Goal: Task Accomplishment & Management: Complete application form

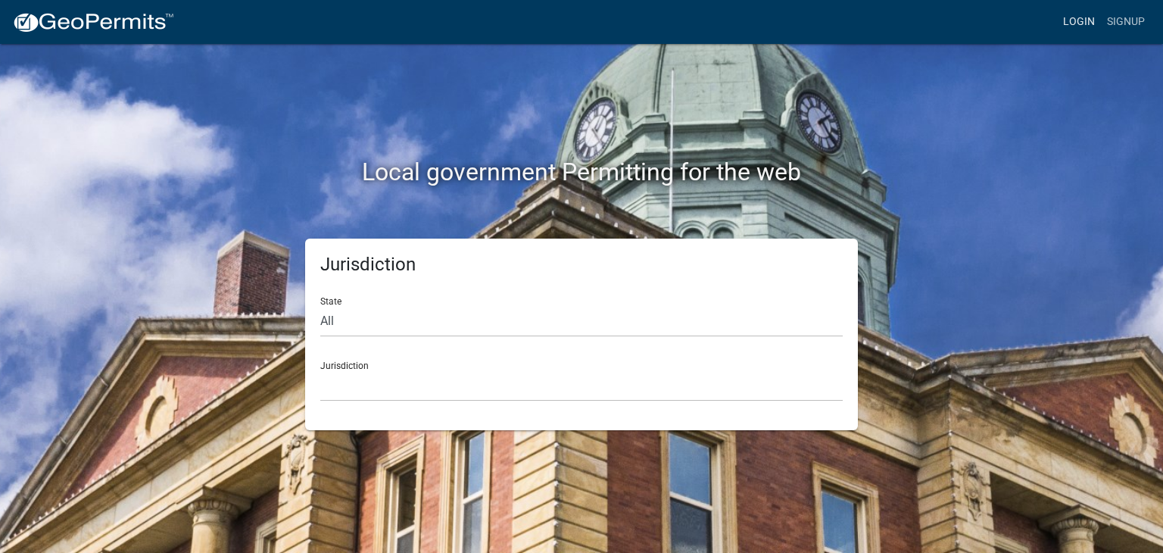
click at [1078, 22] on link "Login" at bounding box center [1079, 22] width 44 height 29
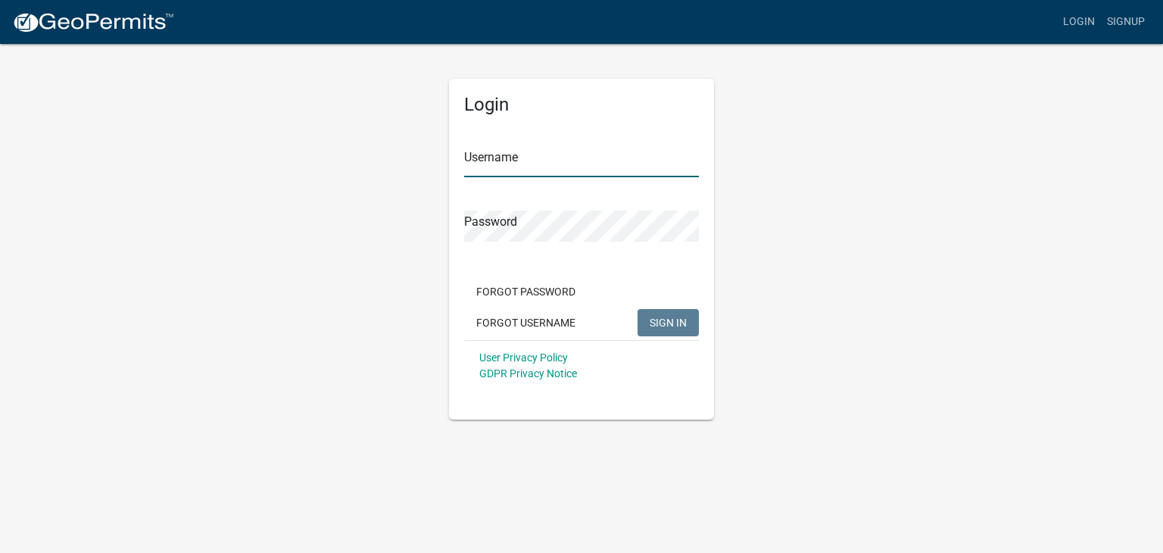
click at [558, 164] on input "Username" at bounding box center [581, 161] width 235 height 31
type input "mjklemp"
click at [638, 309] on button "SIGN IN" at bounding box center [668, 322] width 61 height 27
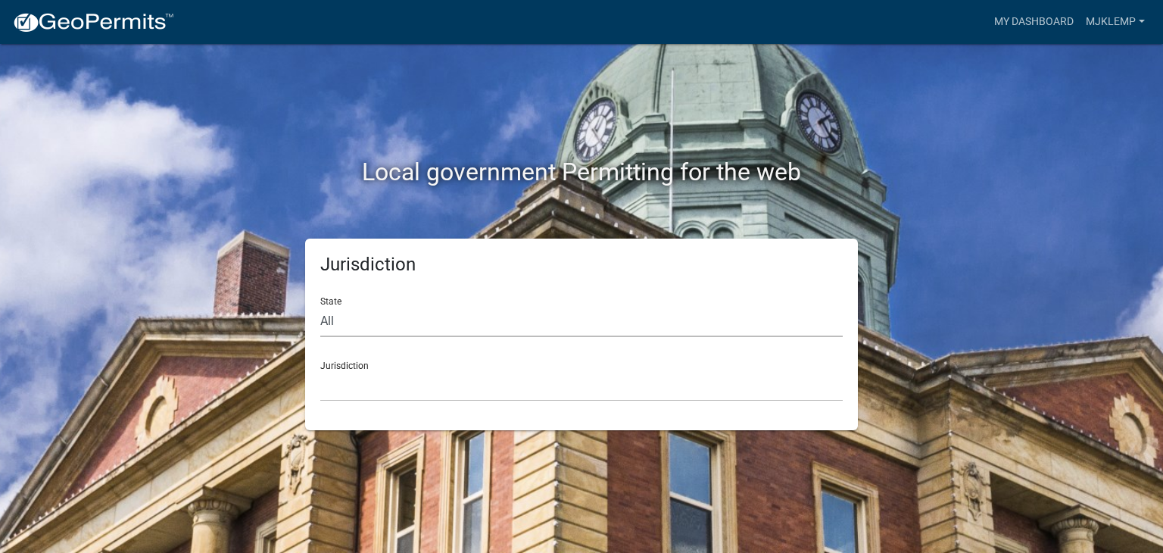
click at [374, 322] on select "All [US_STATE] [US_STATE] [US_STATE] [US_STATE] [US_STATE] [US_STATE] [US_STATE…" at bounding box center [581, 321] width 523 height 31
select select "[US_STATE]"
click at [320, 306] on select "All [US_STATE] [US_STATE] [US_STATE] [US_STATE] [US_STATE] [US_STATE] [US_STATE…" at bounding box center [581, 321] width 523 height 31
click at [385, 383] on select "City of [GEOGRAPHIC_DATA], [US_STATE] City of [GEOGRAPHIC_DATA], [US_STATE] Cit…" at bounding box center [581, 385] width 523 height 31
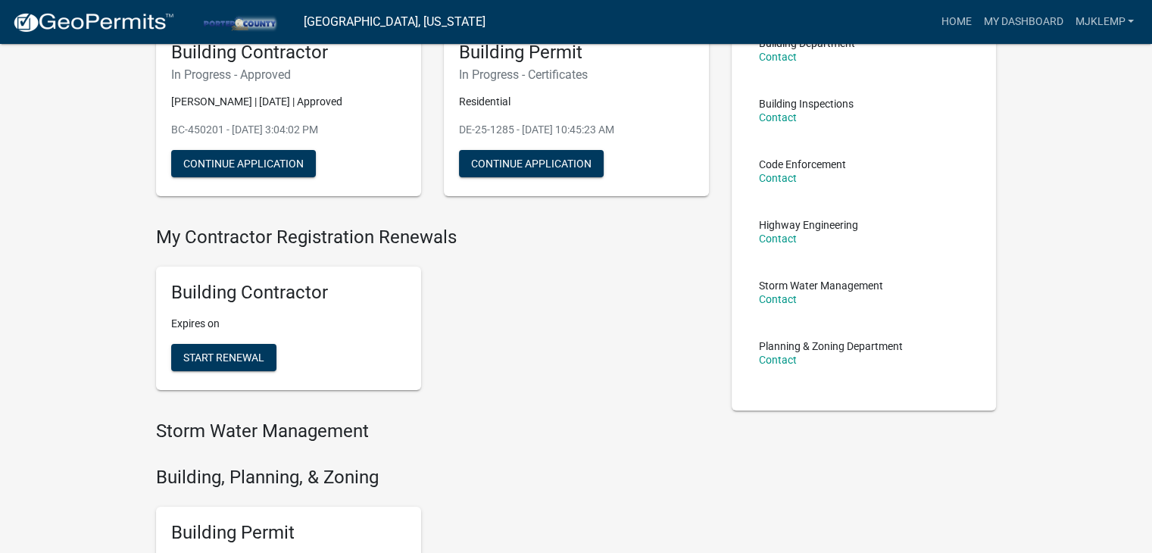
scroll to position [139, 0]
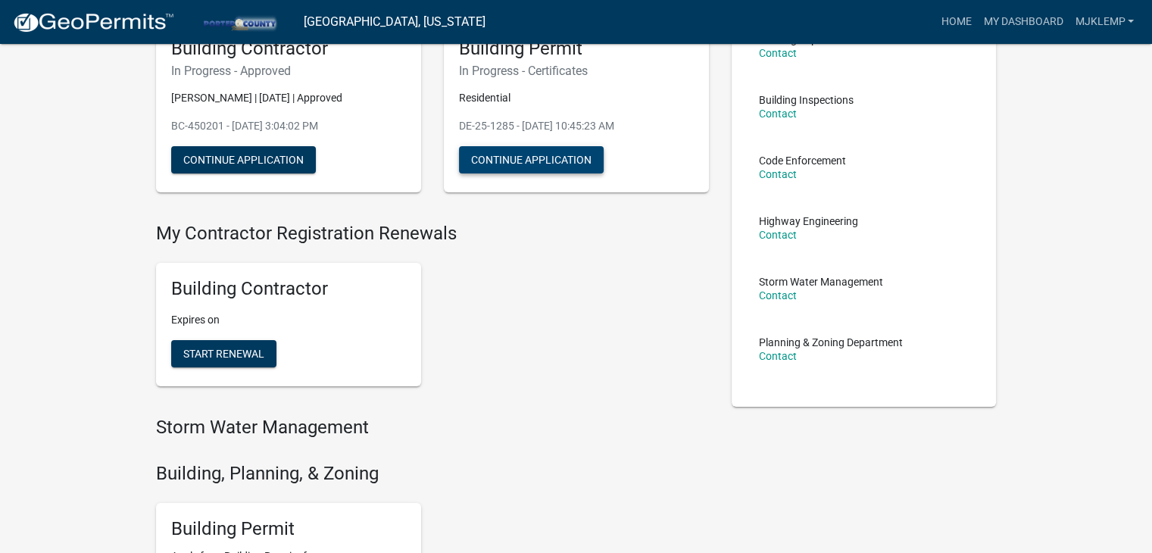
click at [536, 160] on button "Continue Application" at bounding box center [531, 159] width 145 height 27
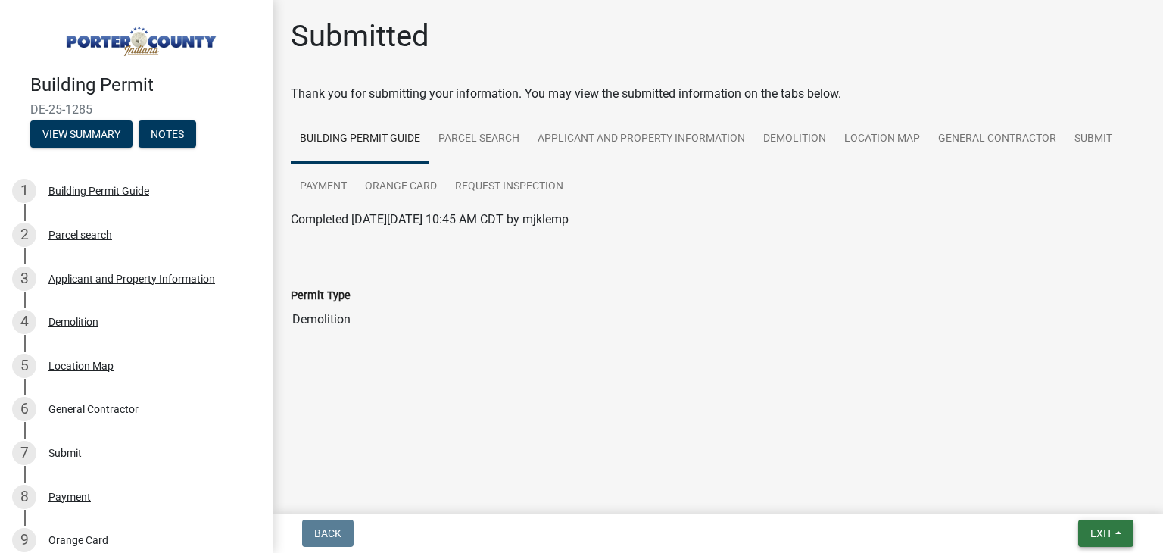
click at [1109, 529] on span "Exit" at bounding box center [1101, 533] width 22 height 12
click at [1076, 488] on button "Save & Exit" at bounding box center [1072, 494] width 121 height 36
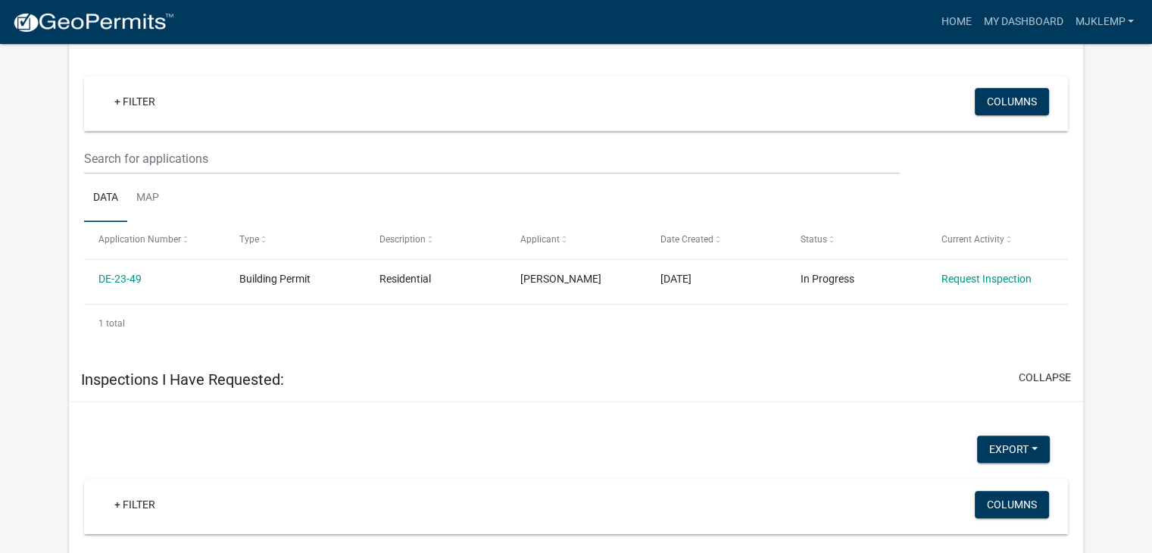
scroll to position [965, 0]
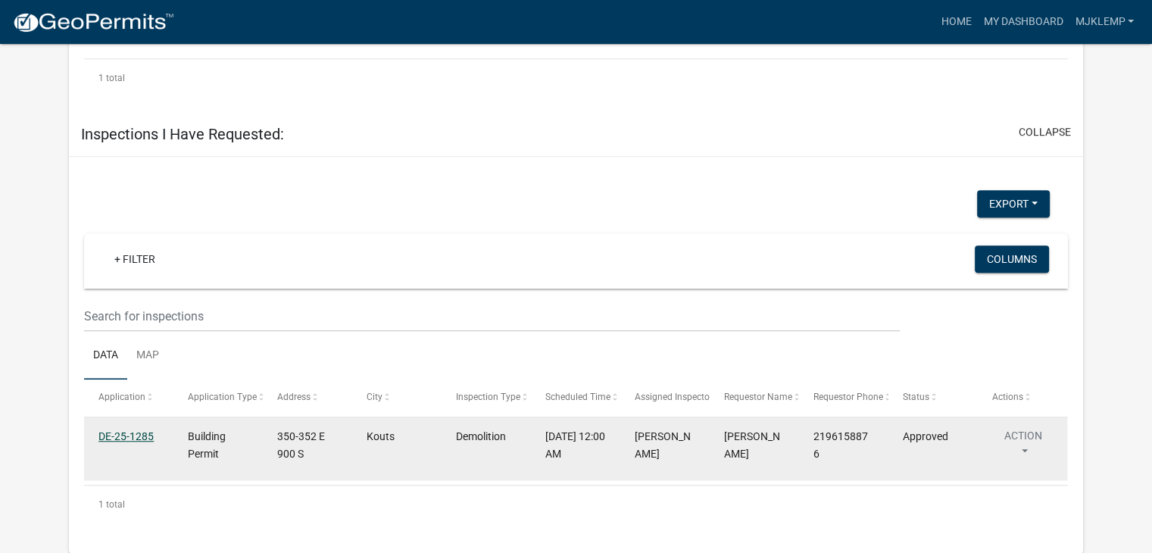
click at [124, 430] on link "DE-25-1285" at bounding box center [125, 436] width 55 height 12
